Goal: Check status: Check status

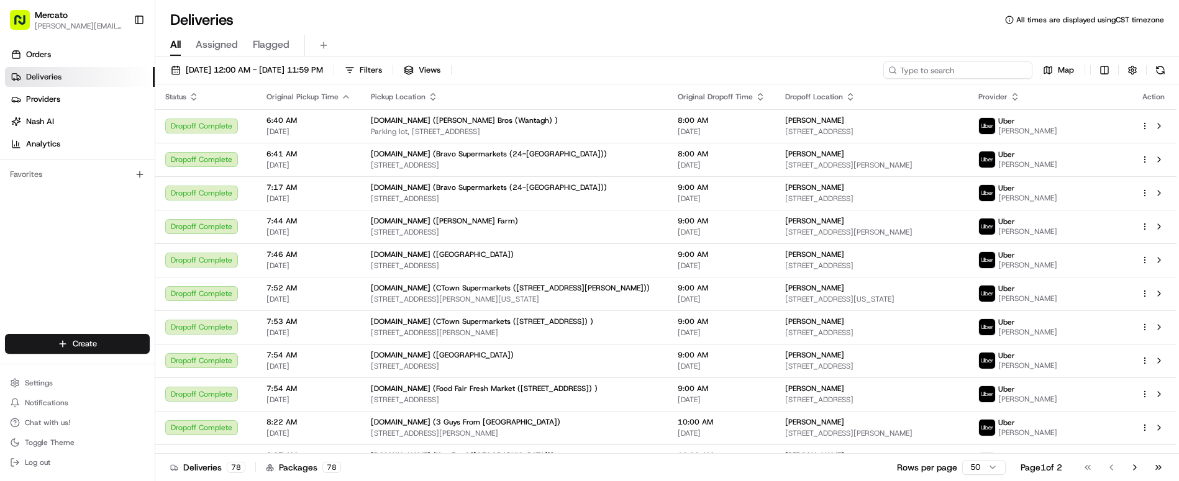
click at [1009, 62] on input at bounding box center [957, 70] width 149 height 17
paste input "job_SnuuQ2QjdezkytE77sESRS"
type input "job_SnuuQ2QjdezkytE77sESRS"
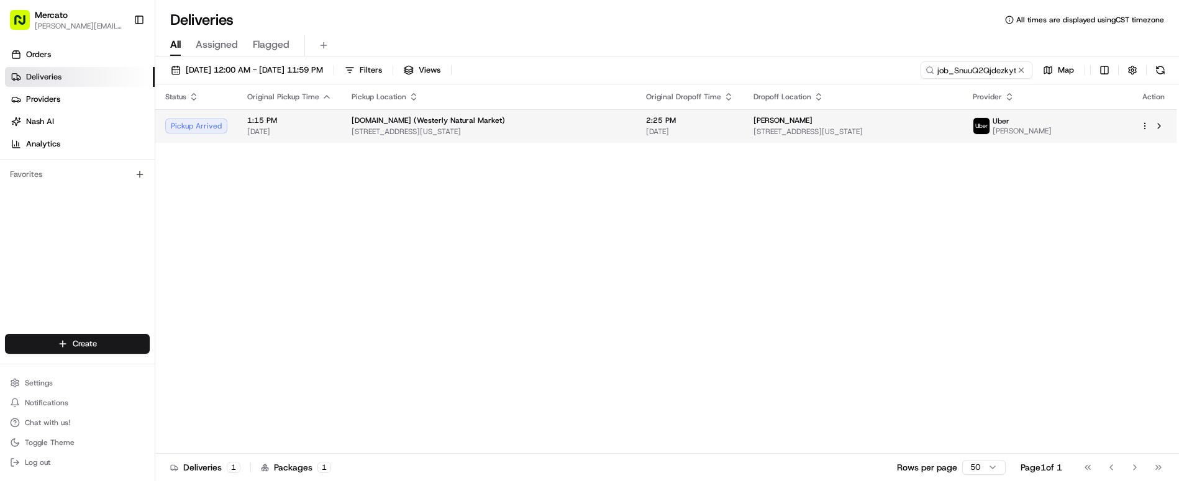
click at [646, 127] on span "08/18/2025" at bounding box center [690, 132] width 88 height 10
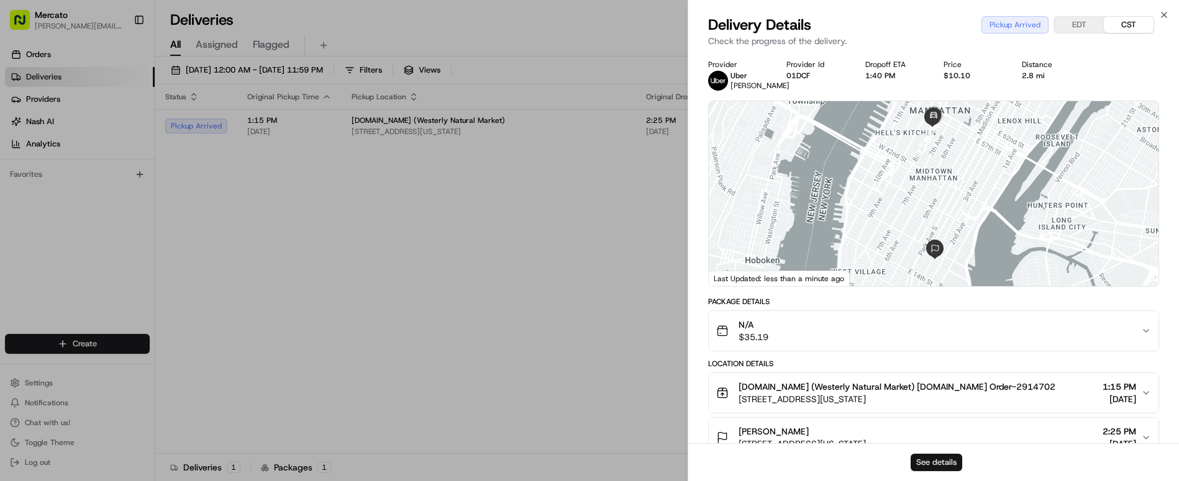
click at [935, 470] on button "See details" at bounding box center [937, 462] width 52 height 17
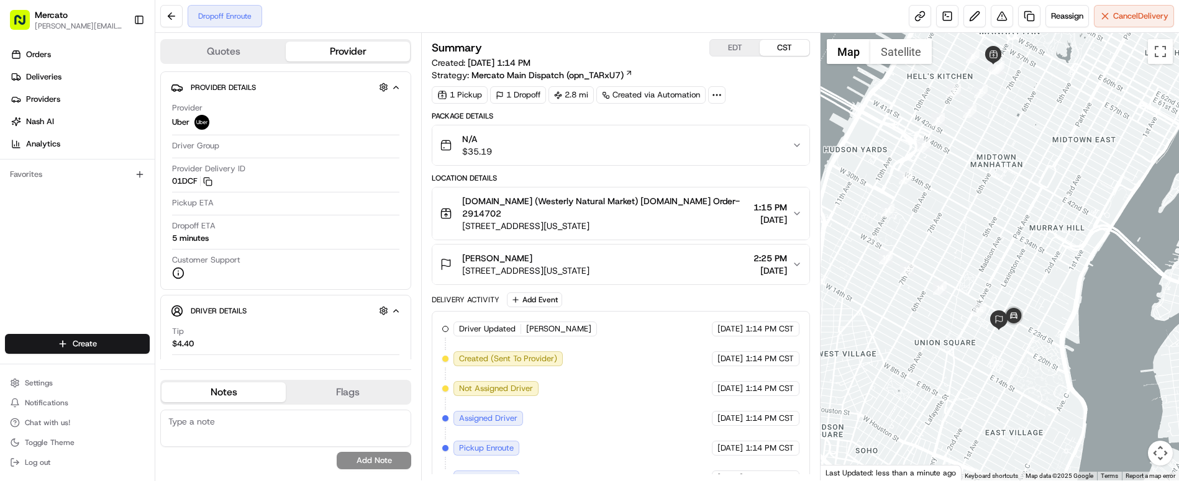
drag, startPoint x: 997, startPoint y: 376, endPoint x: 993, endPoint y: 295, distance: 80.9
click at [993, 311] on img at bounding box center [999, 321] width 20 height 20
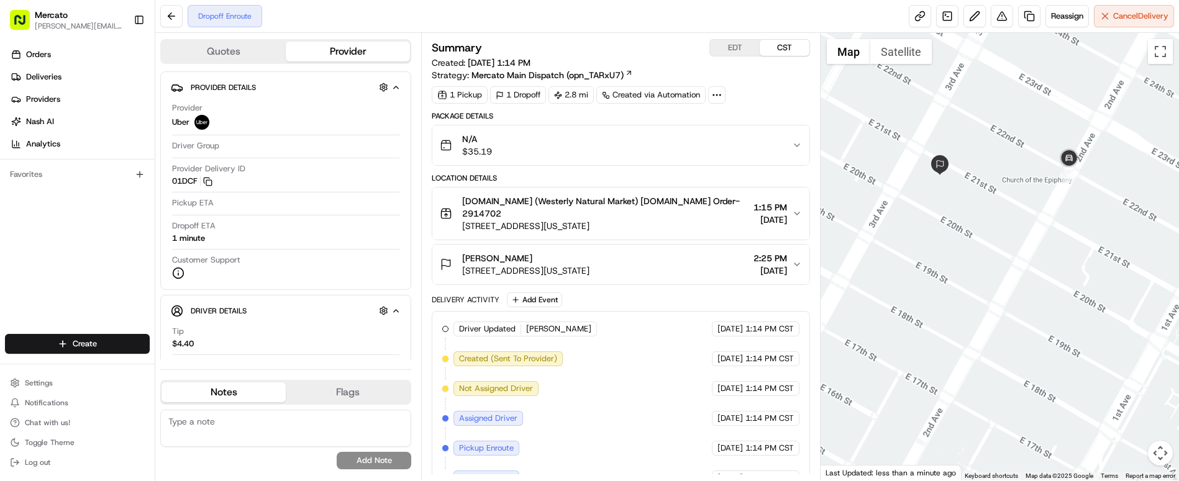
drag, startPoint x: 1057, startPoint y: 228, endPoint x: 1043, endPoint y: 216, distance: 18.9
click at [1043, 216] on div at bounding box center [1000, 257] width 358 height 448
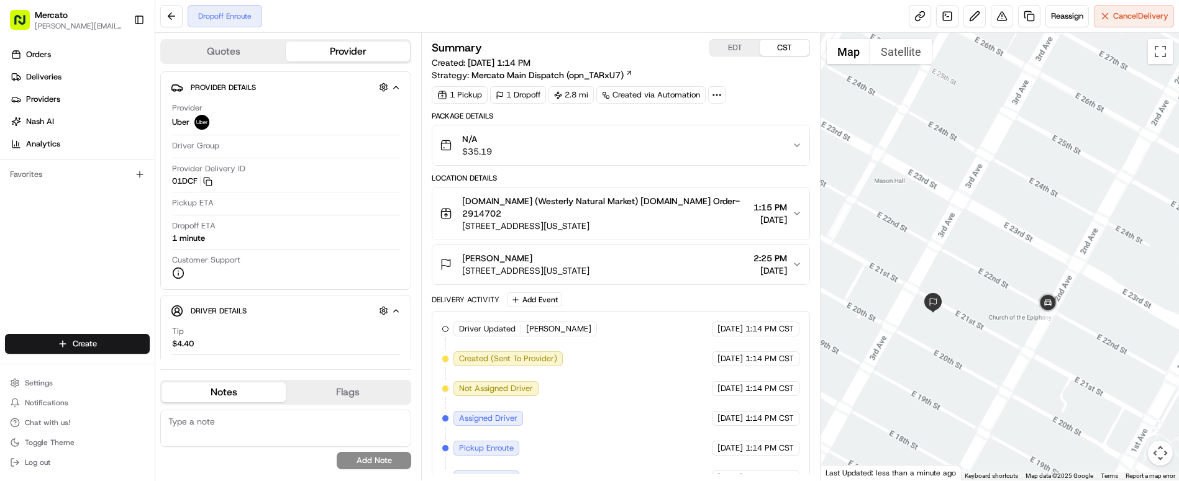
drag, startPoint x: 970, startPoint y: 340, endPoint x: 1070, endPoint y: 209, distance: 165.4
click at [1070, 209] on div at bounding box center [1000, 257] width 358 height 448
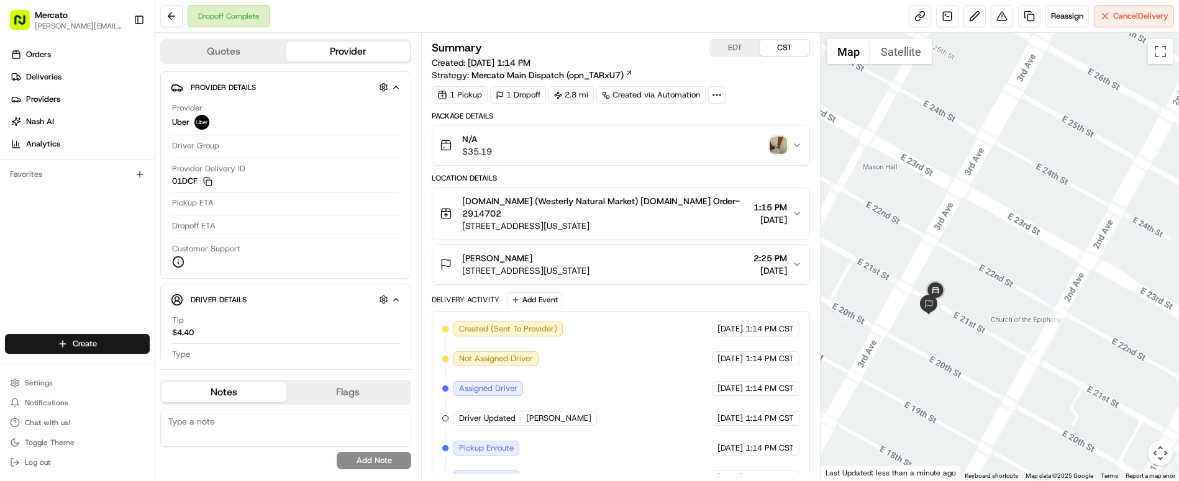
click at [770, 137] on img "button" at bounding box center [778, 145] width 17 height 17
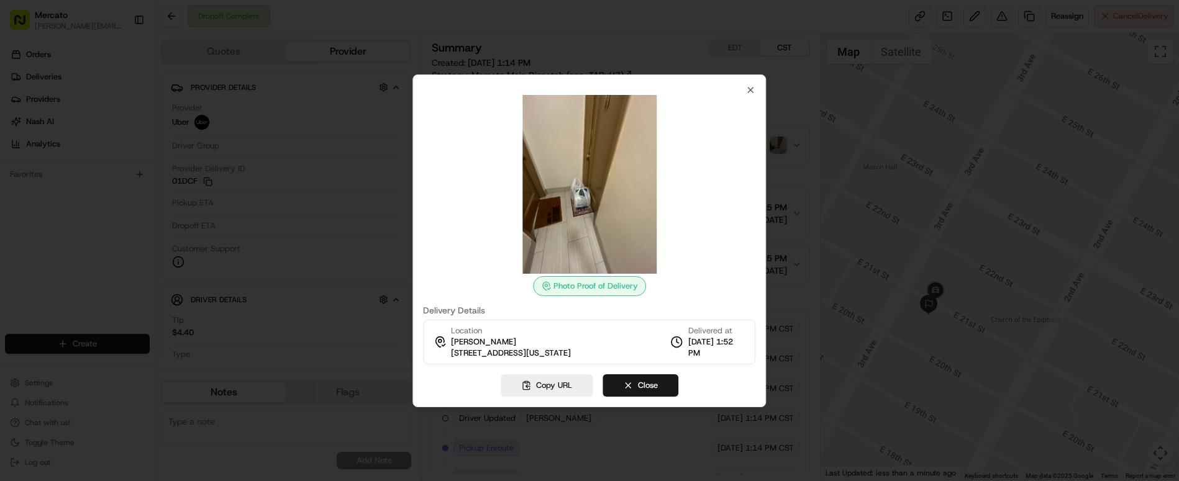
click at [725, 63] on div at bounding box center [589, 240] width 1179 height 481
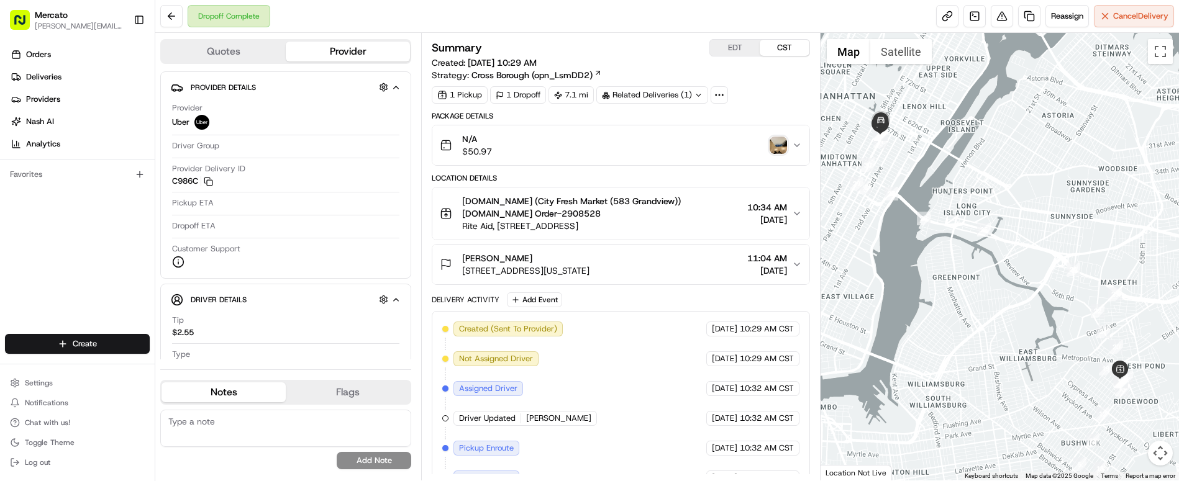
click at [775, 137] on img "button" at bounding box center [778, 145] width 17 height 17
